Goal: Task Accomplishment & Management: Manage account settings

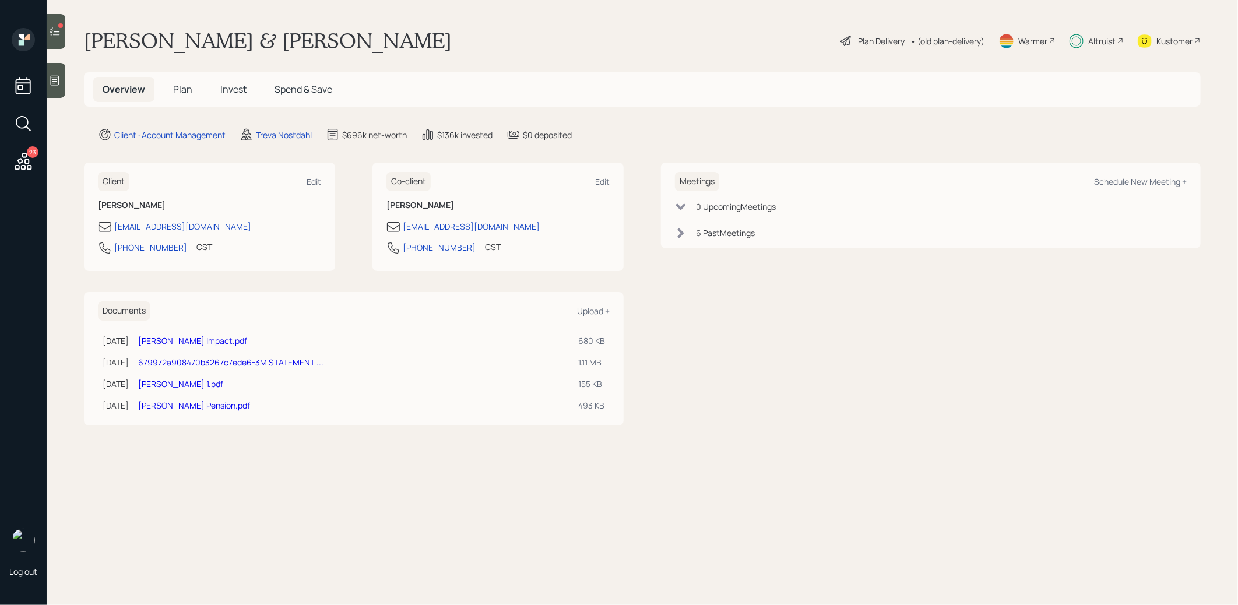
click at [58, 33] on icon at bounding box center [55, 32] width 12 height 12
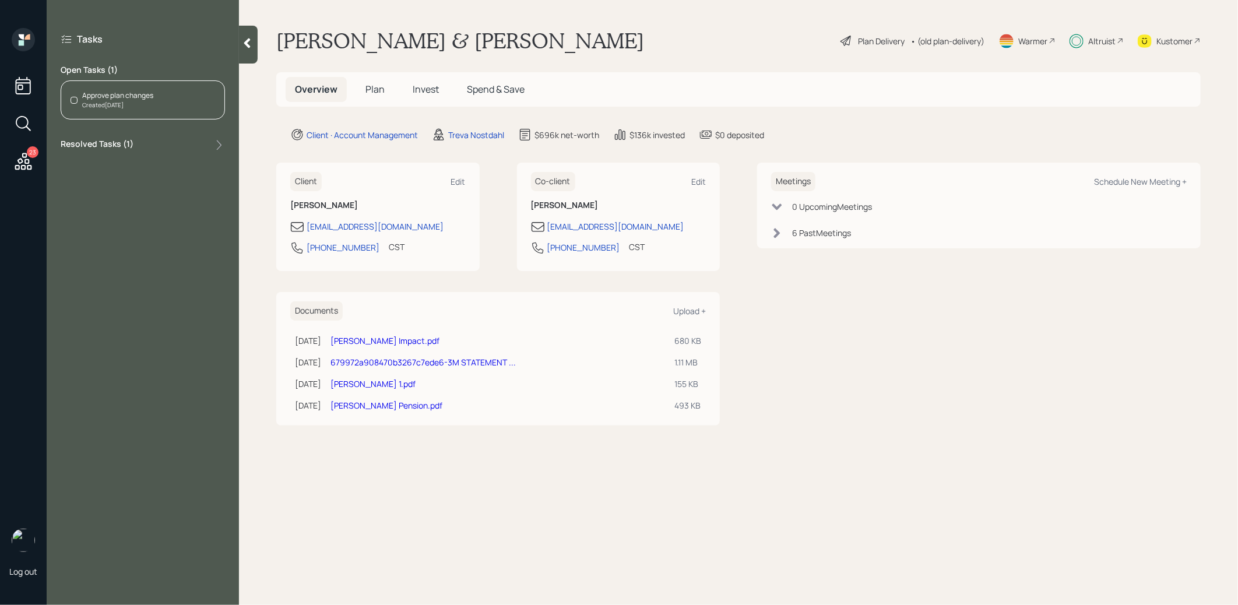
click at [375, 86] on span "Plan" at bounding box center [374, 89] width 19 height 13
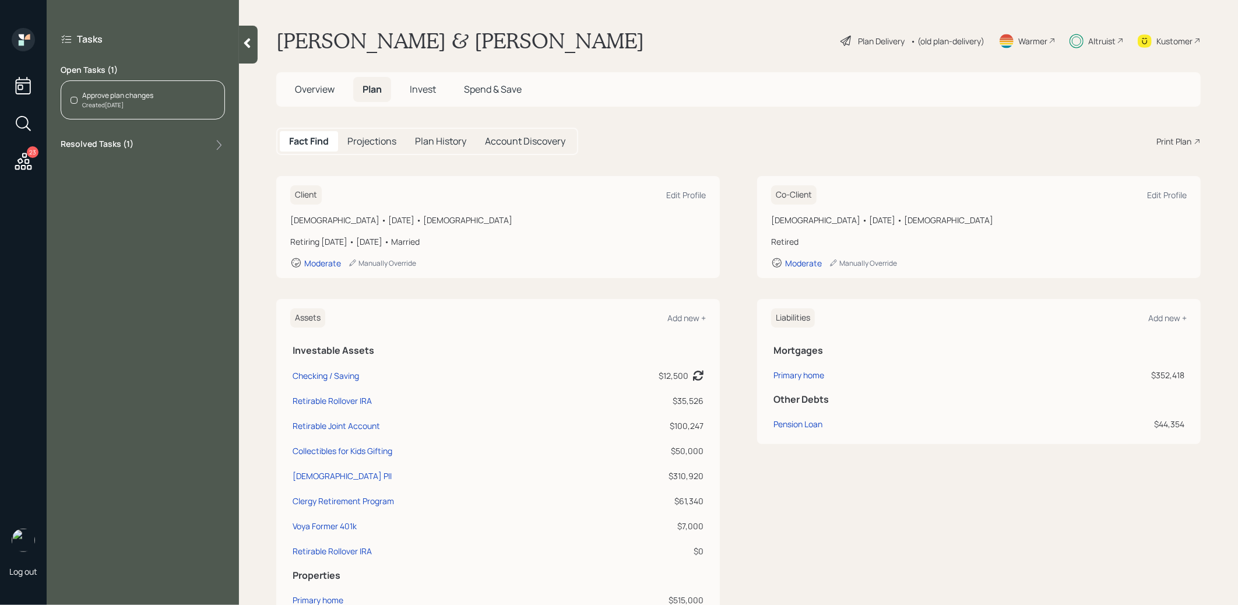
click at [426, 89] on span "Invest" at bounding box center [423, 89] width 26 height 13
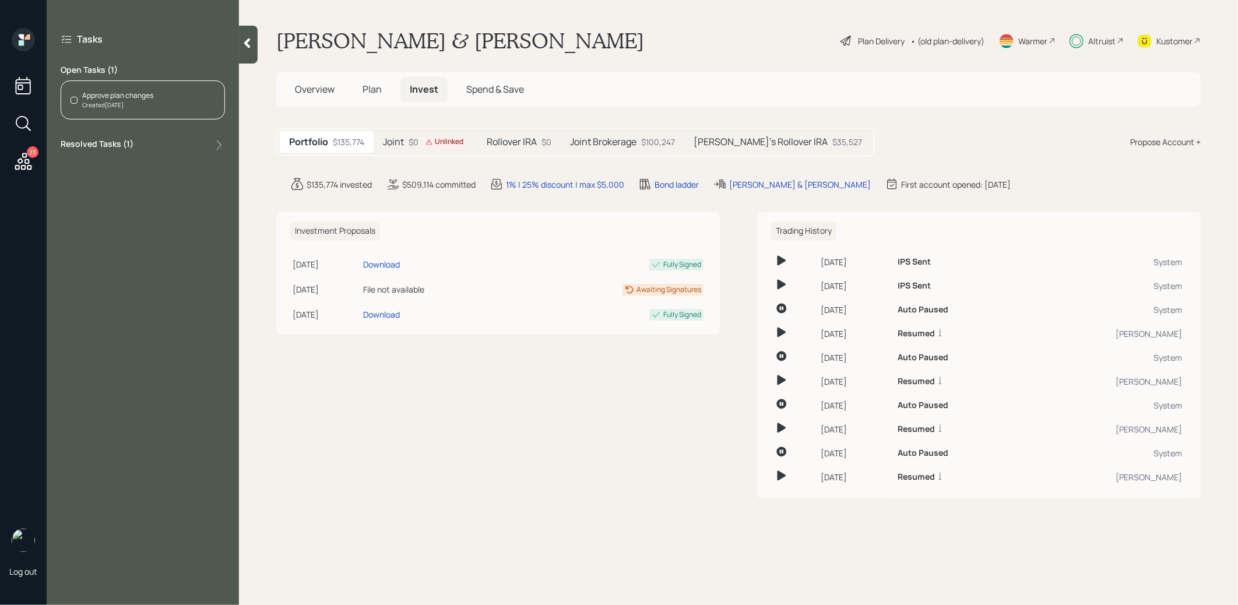
click at [540, 135] on div "Rollover IRA $0" at bounding box center [518, 142] width 83 height 22
